Goal: Transaction & Acquisition: Book appointment/travel/reservation

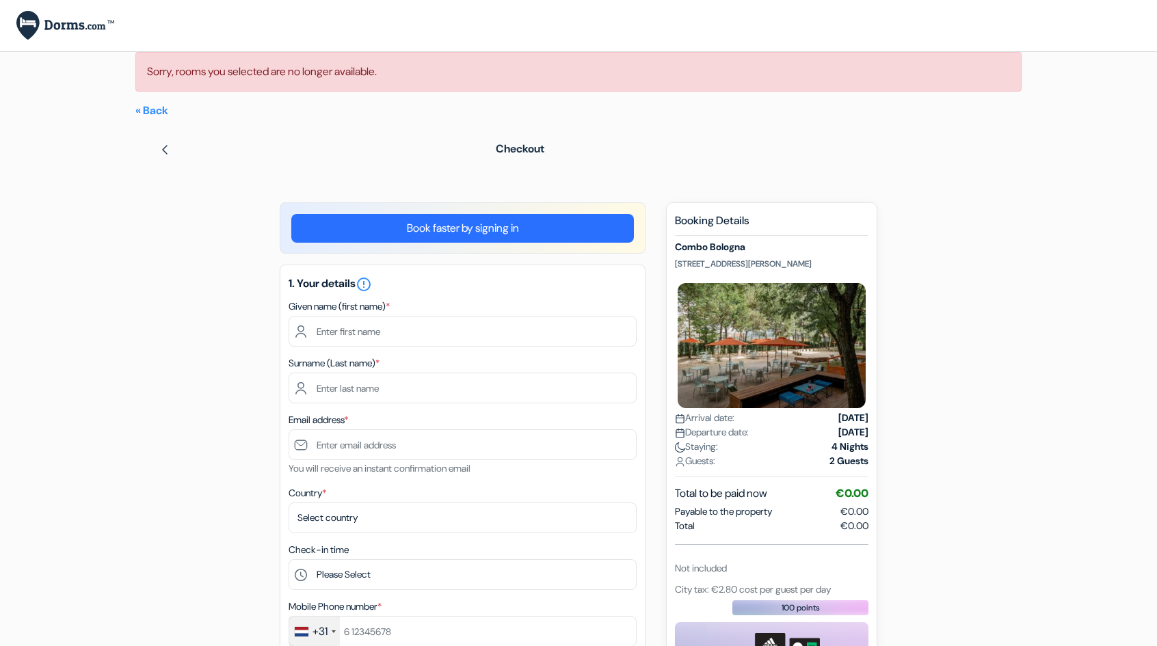
click at [62, 21] on img at bounding box center [65, 25] width 98 height 29
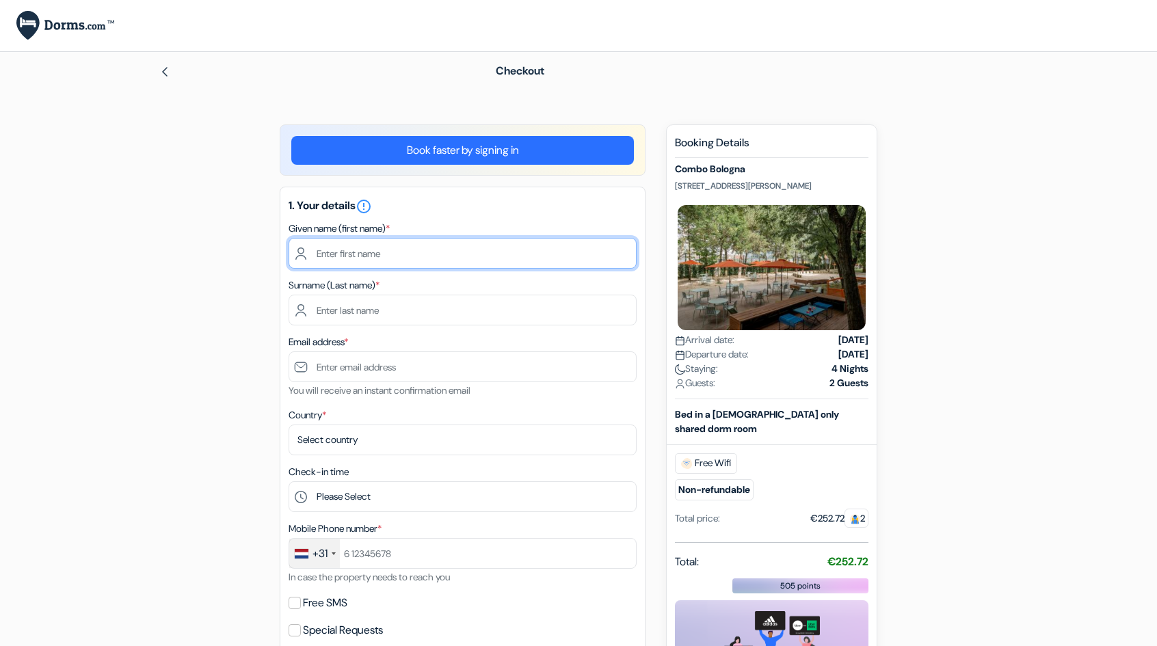
click at [365, 251] on input "text" at bounding box center [463, 253] width 348 height 31
type input "Sotiria"
type input "Kosmidou"
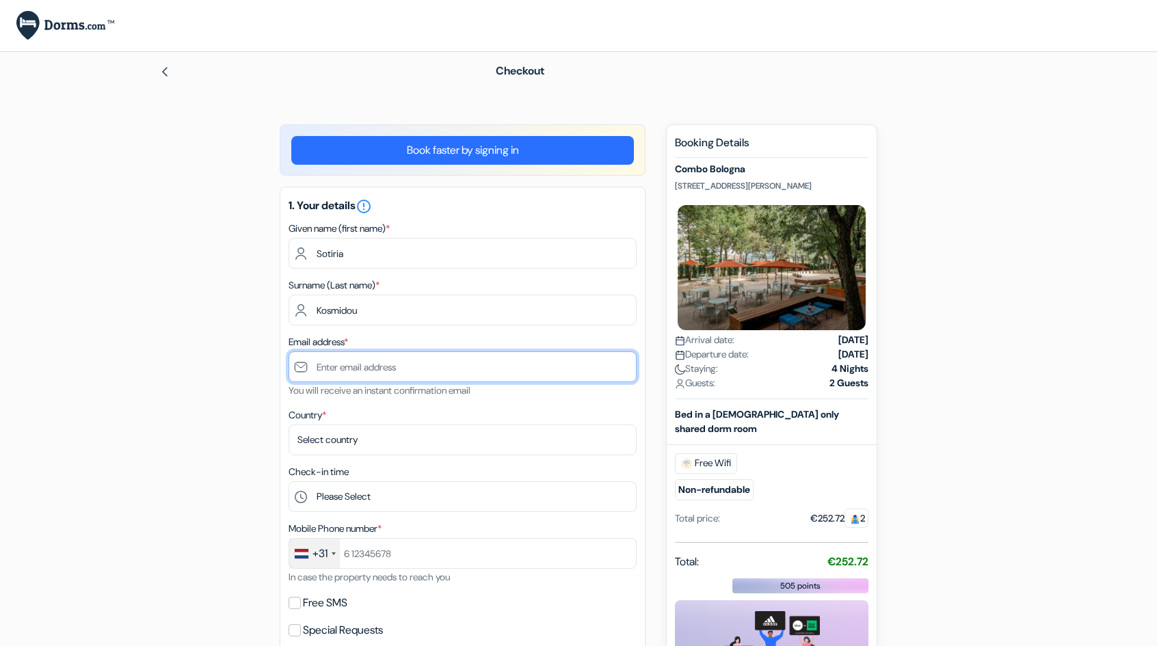
type input "[EMAIL_ADDRESS][DOMAIN_NAME]"
type input "07746473443"
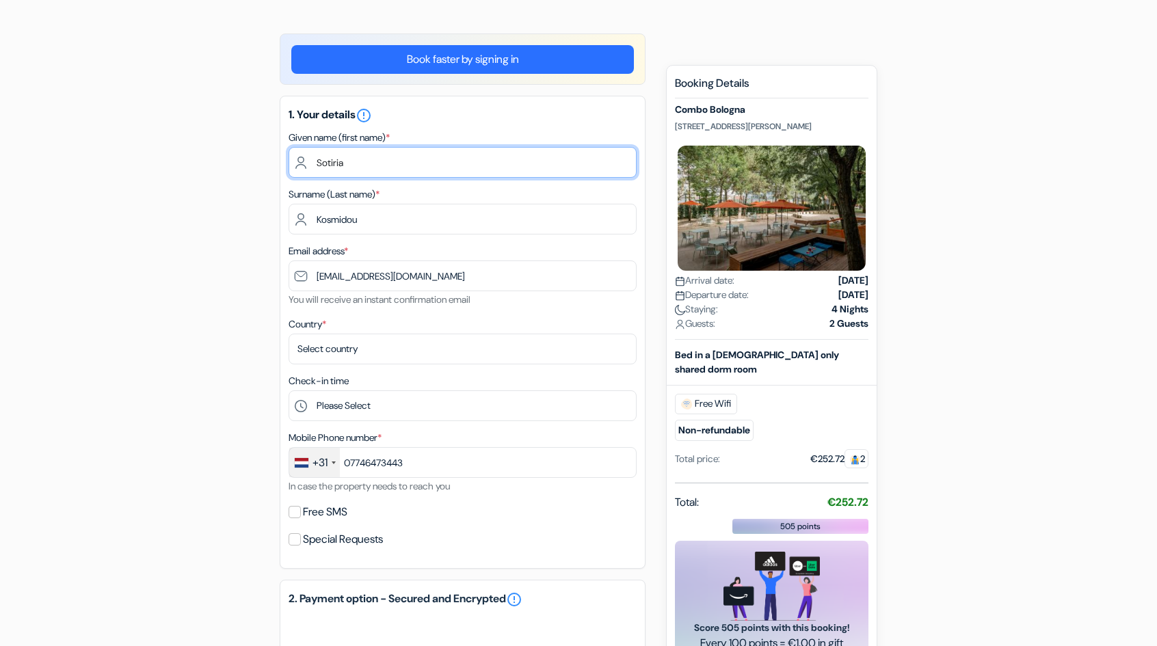
scroll to position [137, 0]
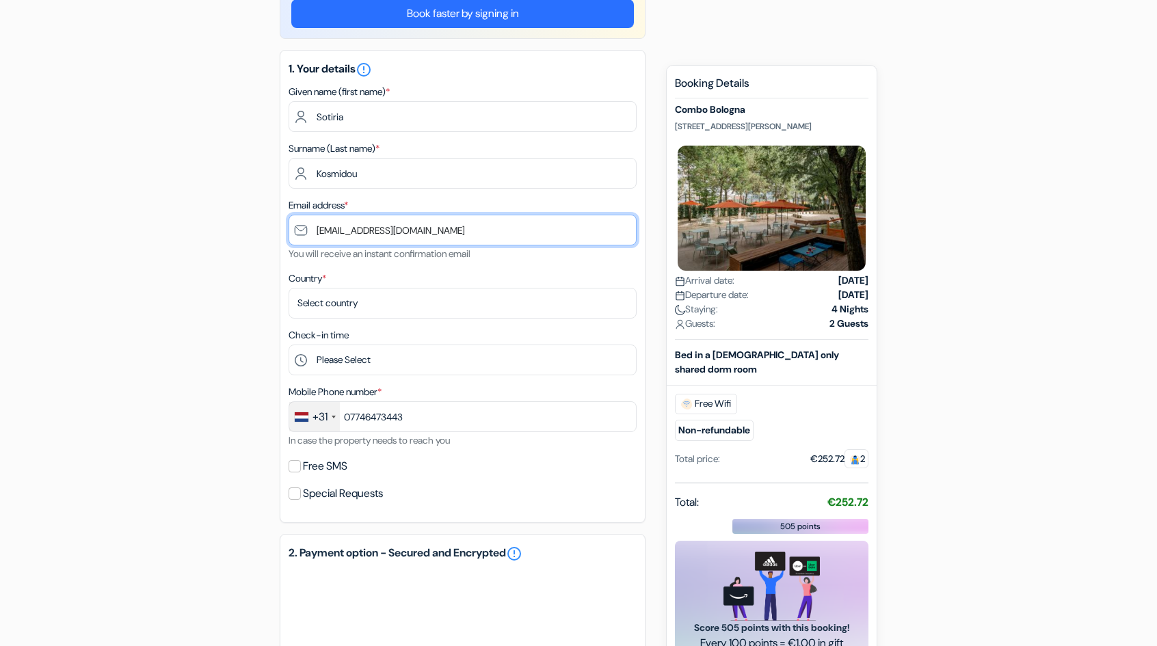
drag, startPoint x: 397, startPoint y: 235, endPoint x: 263, endPoint y: 229, distance: 134.2
click at [263, 229] on div "add_box Combo [GEOGRAPHIC_DATA] [STREET_ADDRESS][PERSON_NAME] Property Details …" at bounding box center [578, 487] width 903 height 998
type input "[EMAIL_ADDRESS][DOMAIN_NAME]"
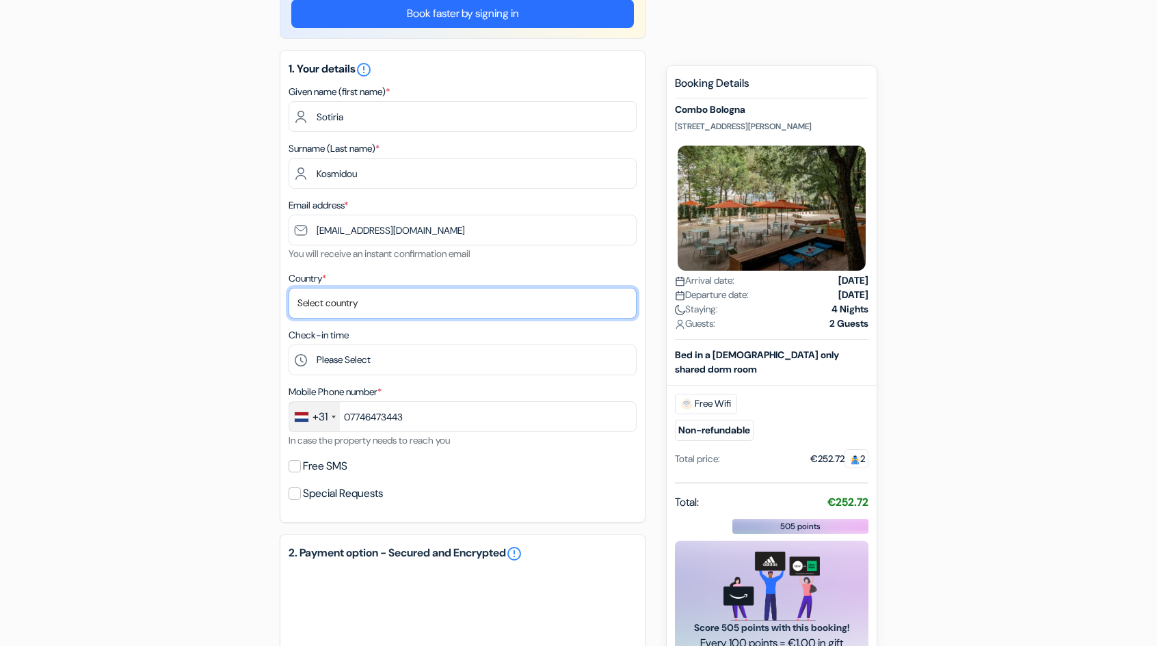
click at [358, 300] on select "Select country [GEOGRAPHIC_DATA] [GEOGRAPHIC_DATA] [GEOGRAPHIC_DATA] [GEOGRAPHI…" at bounding box center [463, 303] width 348 height 31
select select "169"
click at [289, 289] on select "Select country [GEOGRAPHIC_DATA] [GEOGRAPHIC_DATA] [GEOGRAPHIC_DATA] [GEOGRAPHI…" at bounding box center [463, 303] width 348 height 31
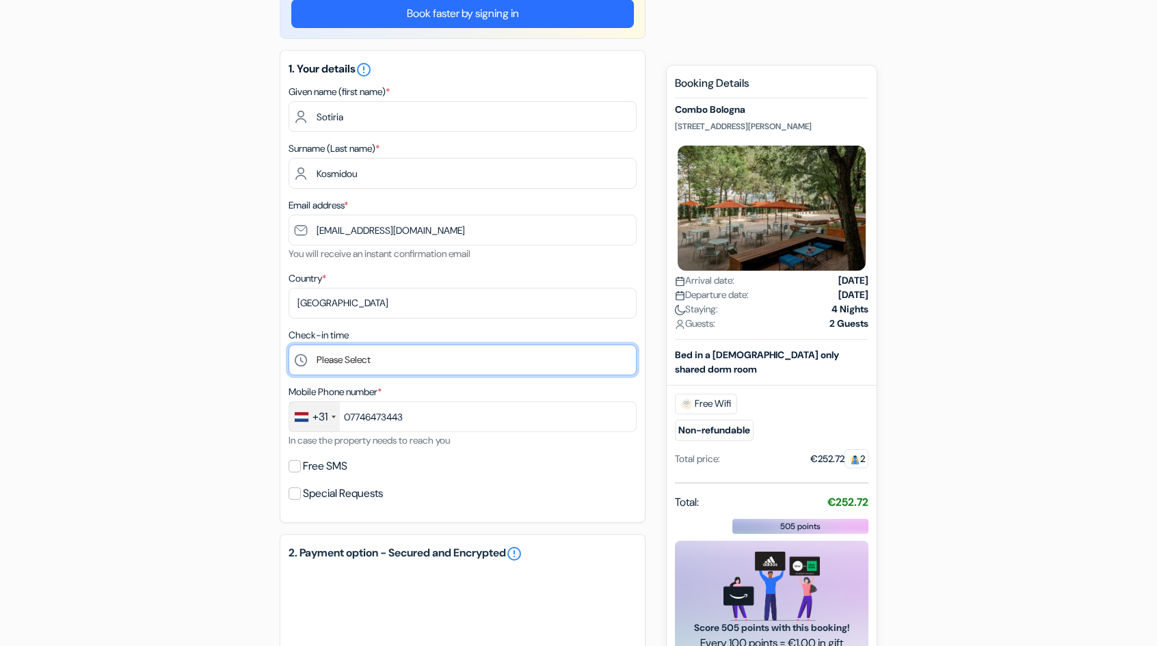
click at [353, 366] on select "Please Select 1:00 2:00 3:00 4:00 5:00 6:00 7:00 8:00 9:00 10:00 11:00 12:00 13…" at bounding box center [463, 360] width 348 height 31
select select "15"
click at [289, 346] on select "Please Select 1:00 2:00 3:00 4:00 5:00 6:00 7:00 8:00 9:00 10:00 11:00 12:00 13…" at bounding box center [463, 360] width 348 height 31
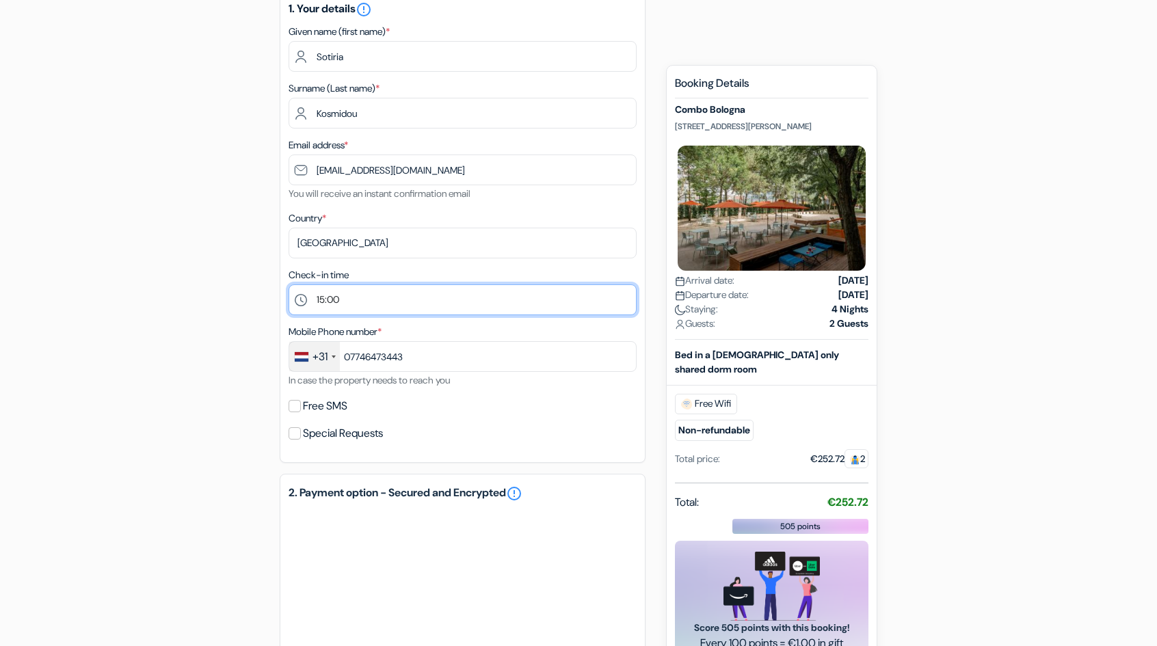
scroll to position [205, 0]
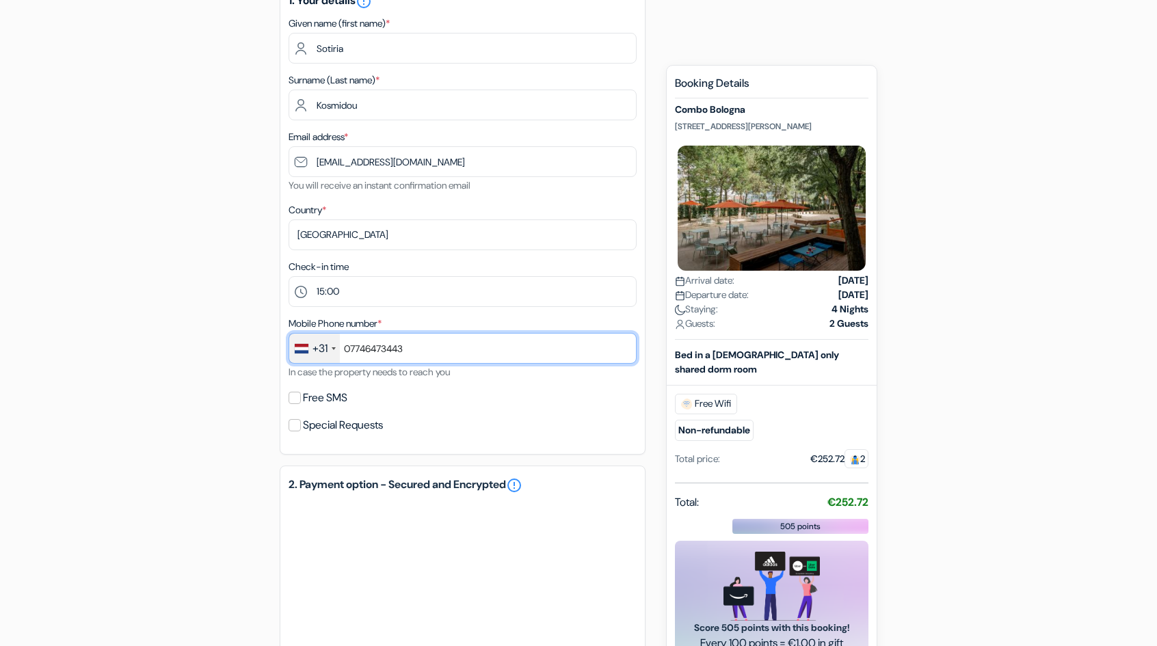
drag, startPoint x: 417, startPoint y: 354, endPoint x: 339, endPoint y: 355, distance: 78.0
click at [339, 355] on div "+31 [GEOGRAPHIC_DATA] +33 [GEOGRAPHIC_DATA] +44 [GEOGRAPHIC_DATA] ([GEOGRAPHIC_…" at bounding box center [463, 348] width 348 height 31
type input "0657485709"
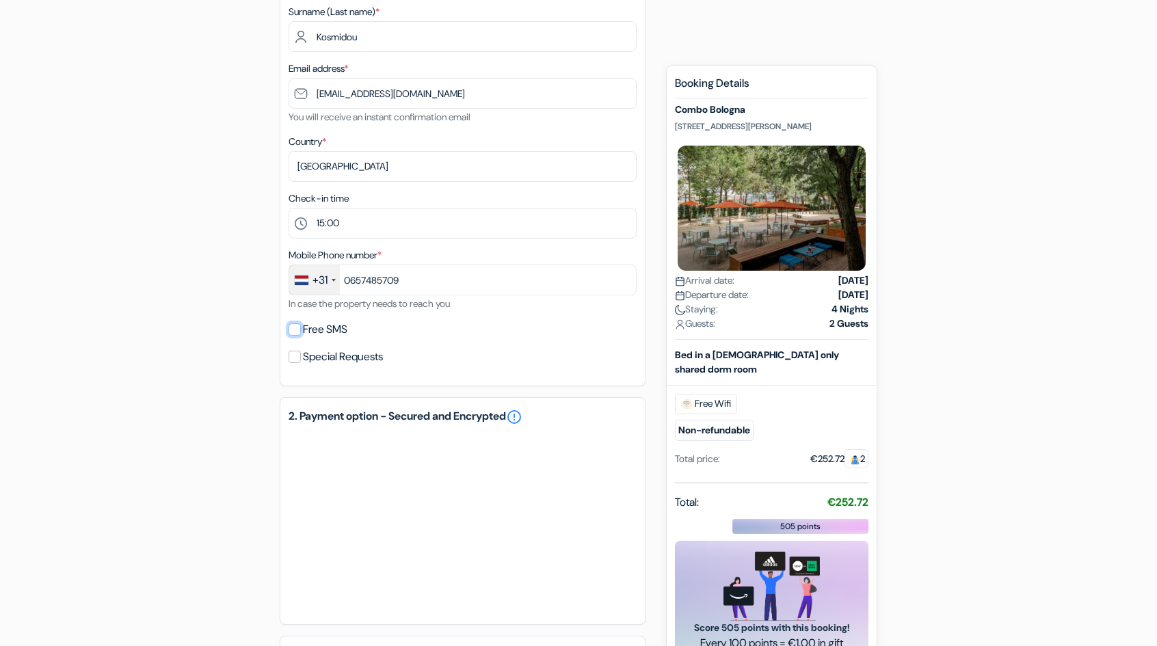
click at [295, 328] on input "Free SMS" at bounding box center [295, 329] width 12 height 12
checkbox input "true"
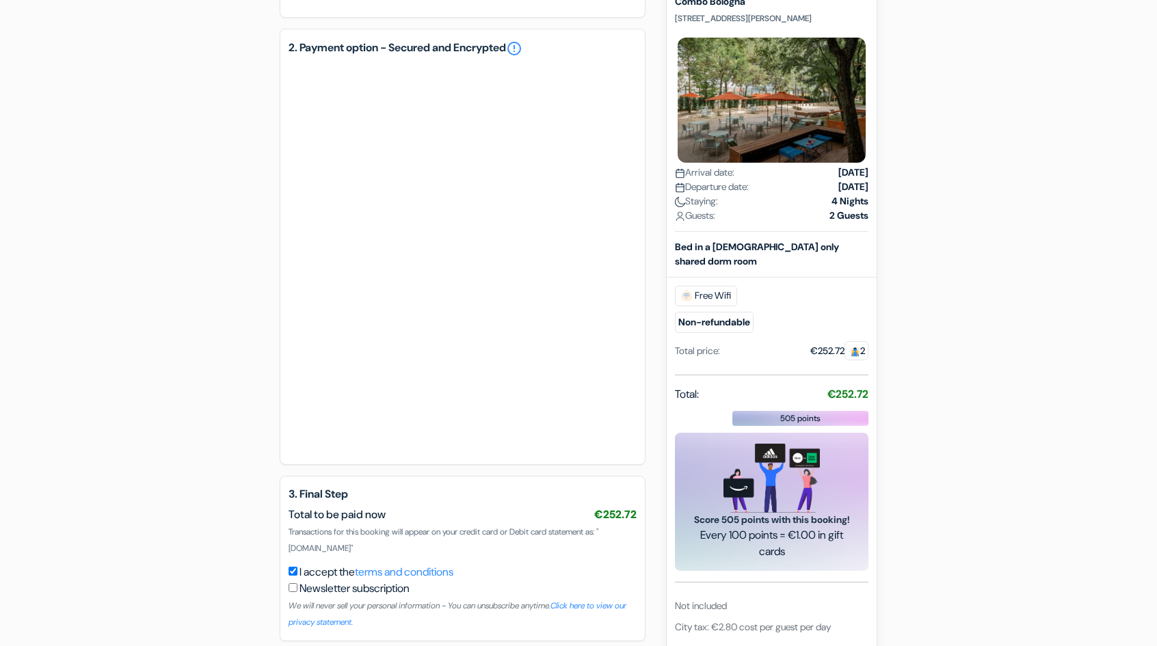
scroll to position [738, 0]
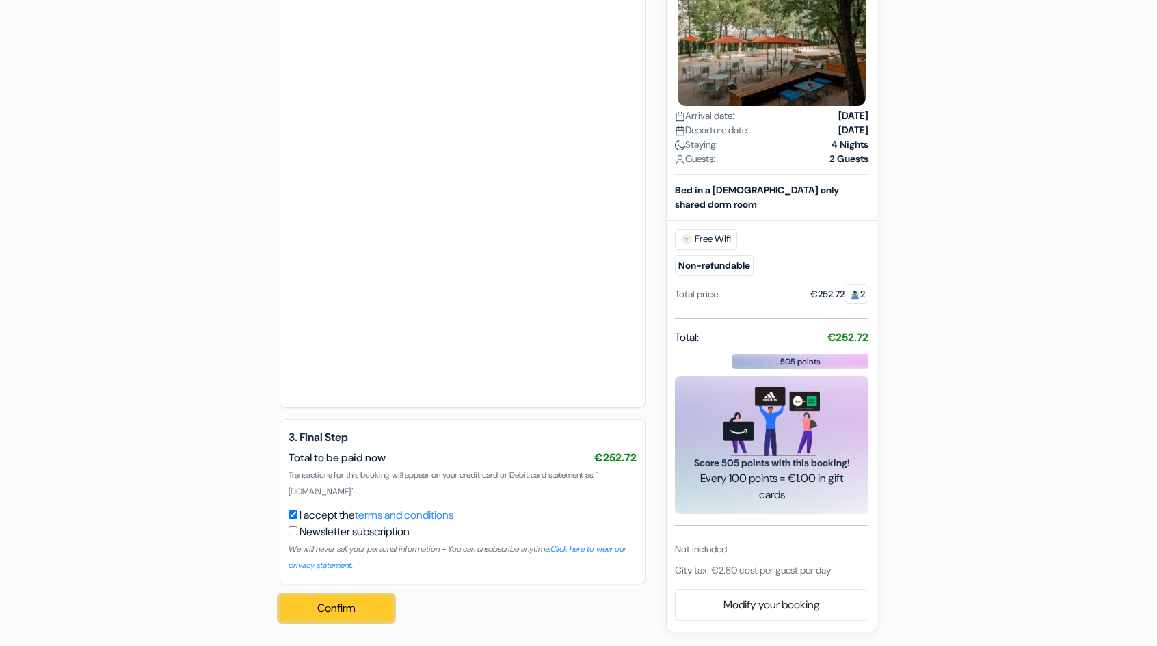
click at [341, 617] on button "Confirm Loading..." at bounding box center [337, 609] width 114 height 26
